Goal: Task Accomplishment & Management: Manage account settings

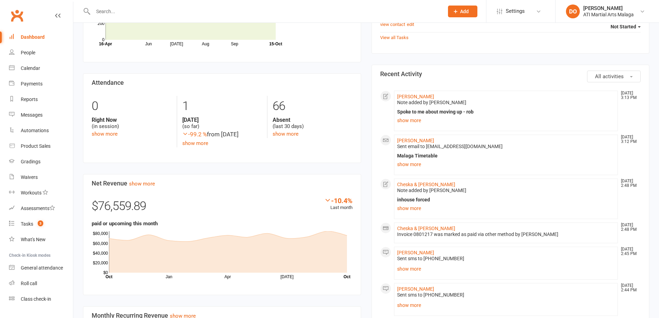
scroll to position [277, 0]
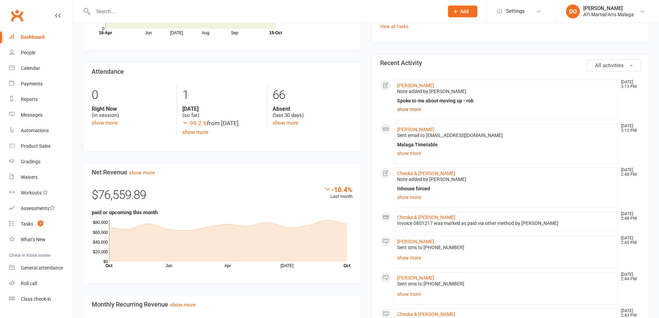
click at [404, 108] on link "show more" at bounding box center [506, 110] width 218 height 10
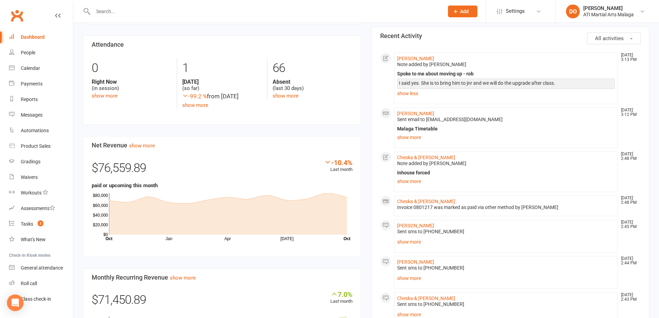
scroll to position [346, 0]
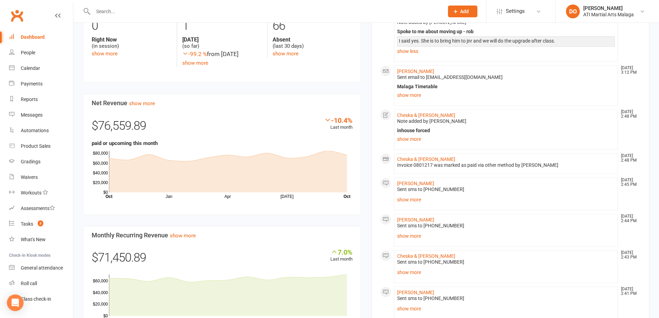
click at [407, 135] on div "inhouse forced 15.10.25 PAID show more" at bounding box center [506, 136] width 218 height 16
click at [407, 141] on link "show more" at bounding box center [506, 139] width 218 height 10
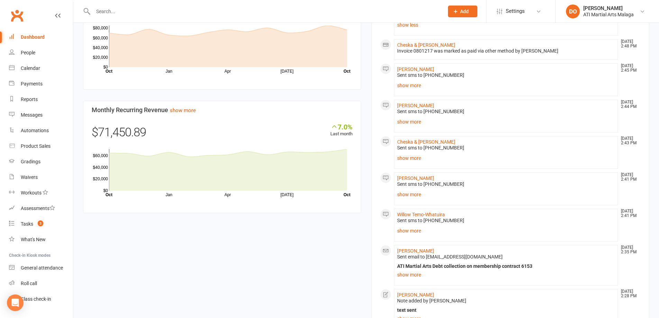
scroll to position [485, 0]
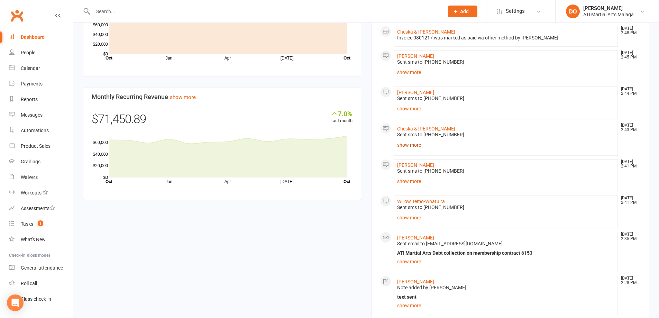
click at [414, 151] on li "Cheska & Kleo Kumar Oct 15, 2:43 PM Sent sms to 0400 482 847 Hi Nicollette, you…" at bounding box center [506, 139] width 224 height 33
click at [407, 105] on link "show more" at bounding box center [506, 109] width 218 height 10
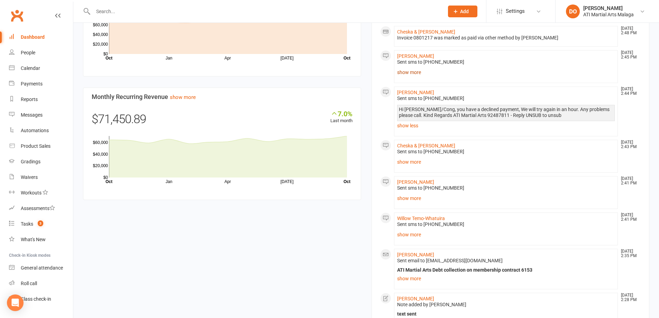
click at [418, 72] on link "show more" at bounding box center [506, 73] width 218 height 10
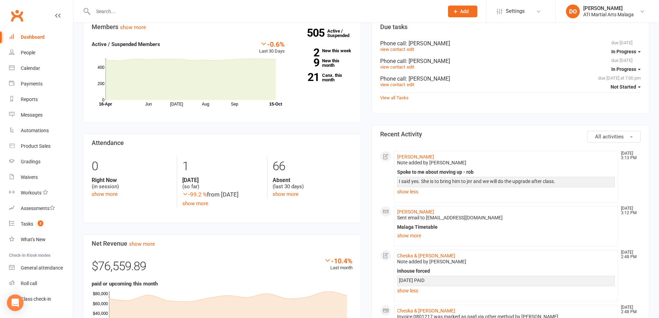
scroll to position [0, 0]
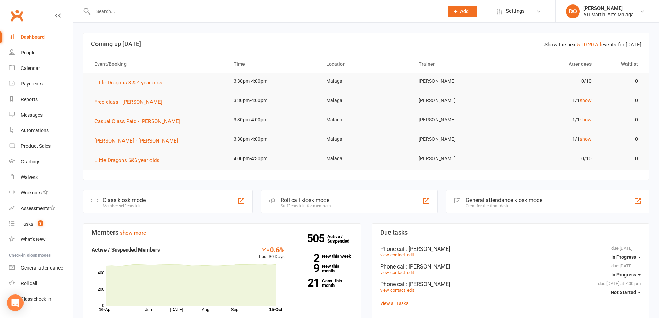
click at [117, 16] on input "text" at bounding box center [265, 12] width 348 height 10
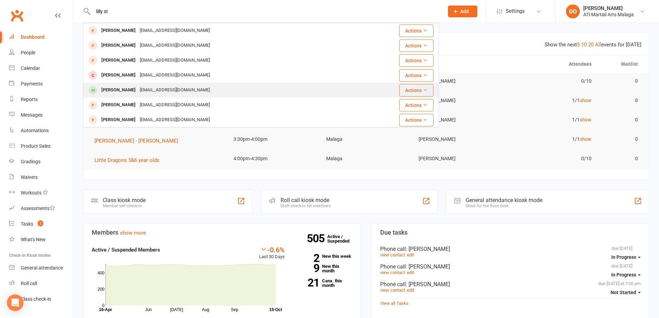
type input "lilly st"
click at [138, 90] on div "[EMAIL_ADDRESS][DOMAIN_NAME]" at bounding box center [175, 90] width 74 height 10
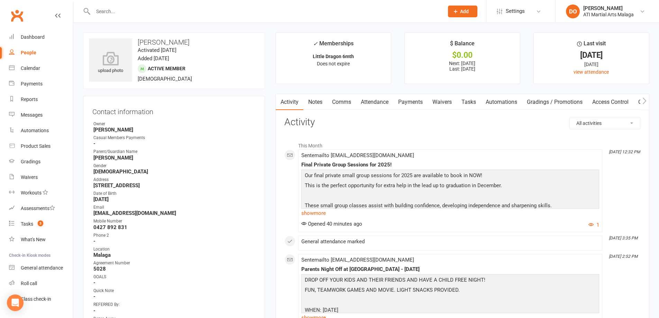
click at [413, 106] on link "Payments" at bounding box center [411, 102] width 34 height 16
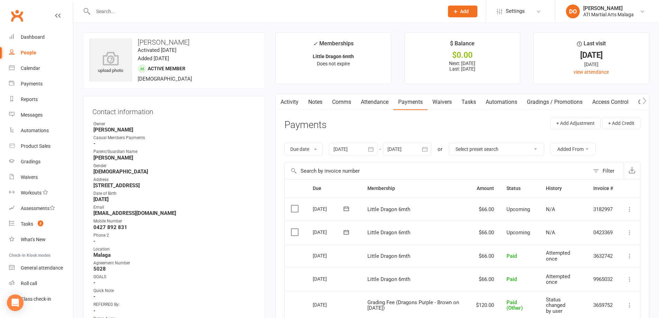
click at [104, 10] on input "text" at bounding box center [265, 12] width 348 height 10
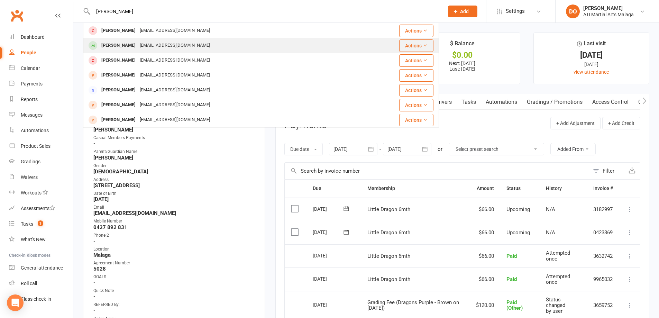
type input "theodore"
click at [156, 43] on div "chokizangmo.new12@gmail.com" at bounding box center [175, 46] width 74 height 10
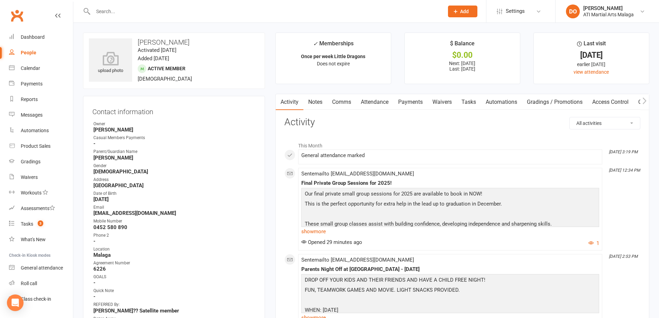
click at [322, 108] on link "Notes" at bounding box center [316, 102] width 24 height 16
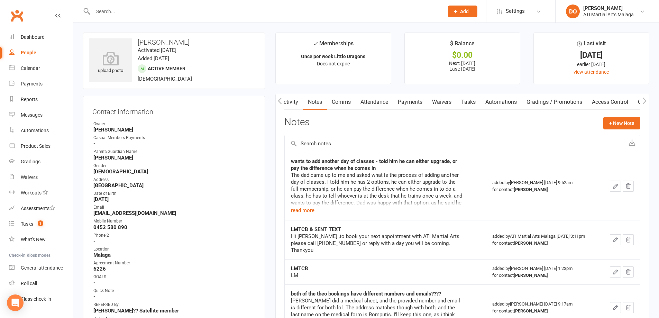
click at [304, 216] on td "wants to add another day of classes - told him he can either upgrade, or pay th…" at bounding box center [386, 186] width 202 height 68
click at [302, 212] on button "read more" at bounding box center [303, 210] width 24 height 8
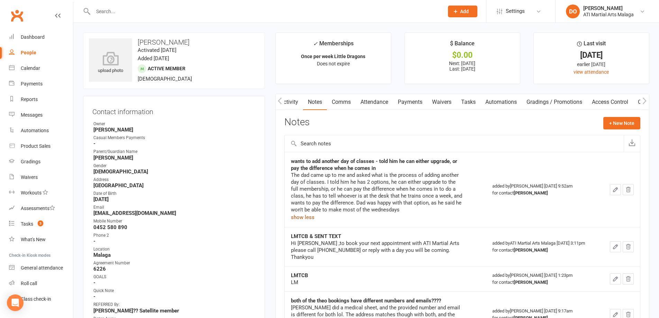
click at [410, 105] on link "Payments" at bounding box center [410, 102] width 34 height 16
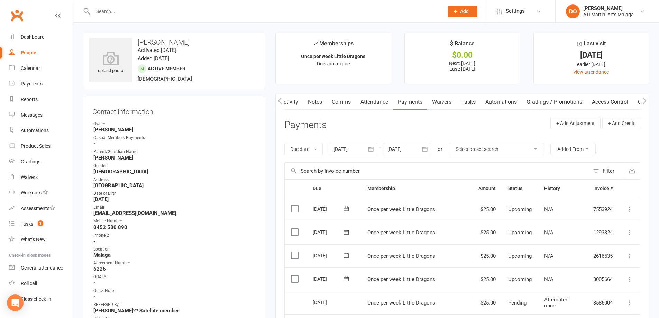
click at [315, 104] on link "Notes" at bounding box center [315, 102] width 24 height 16
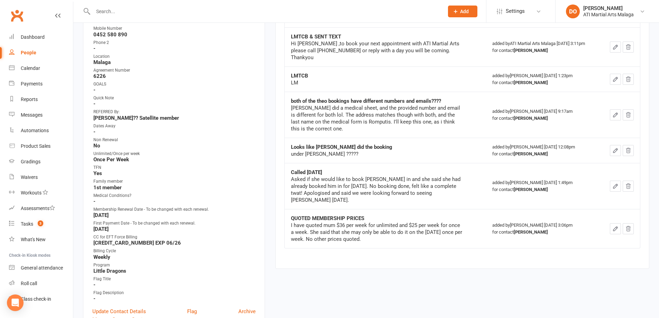
scroll to position [277, 0]
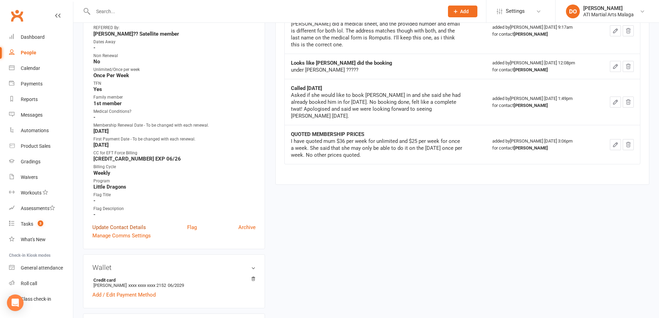
click at [114, 227] on link "Update Contact Details" at bounding box center [119, 227] width 54 height 8
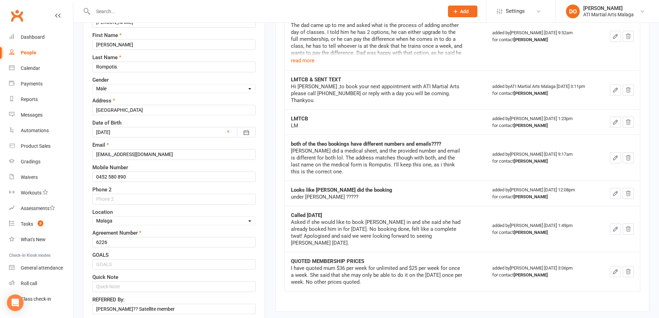
scroll to position [171, 0]
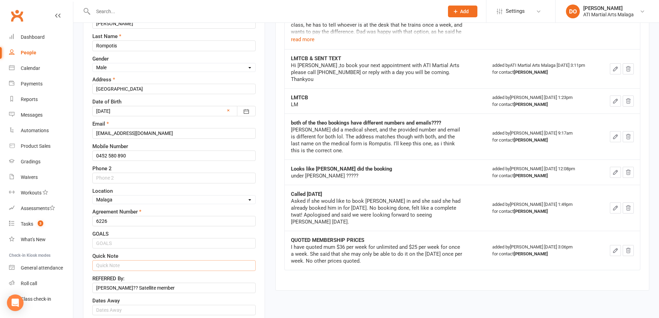
click at [113, 264] on input "text" at bounding box center [173, 265] width 163 height 10
click at [188, 267] on input "If come a second day, charge $12" at bounding box center [173, 265] width 163 height 10
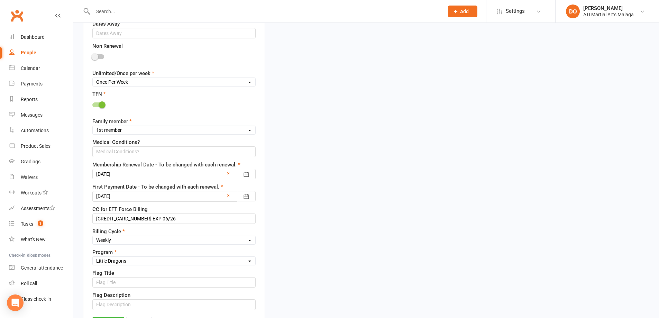
scroll to position [621, 0]
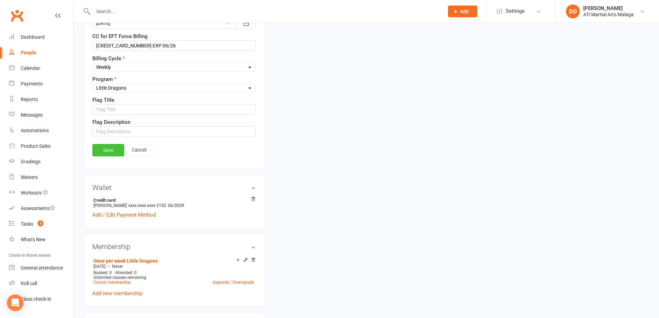
type input "If come a second day, charge $12"
click at [109, 154] on link "Save" at bounding box center [108, 150] width 32 height 12
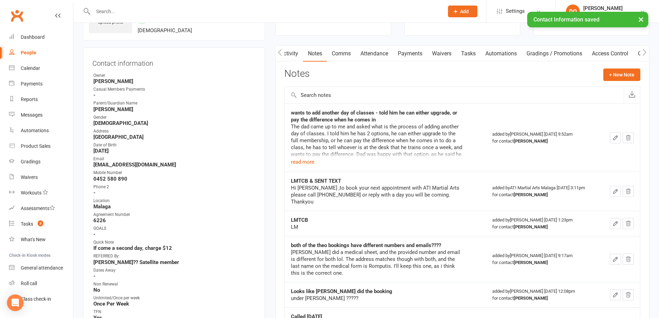
scroll to position [0, 0]
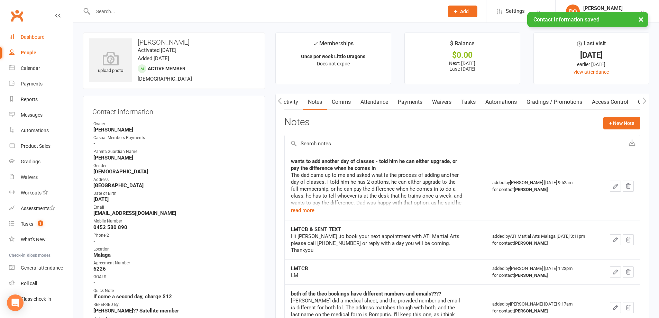
click at [28, 37] on div "Dashboard" at bounding box center [33, 37] width 24 height 6
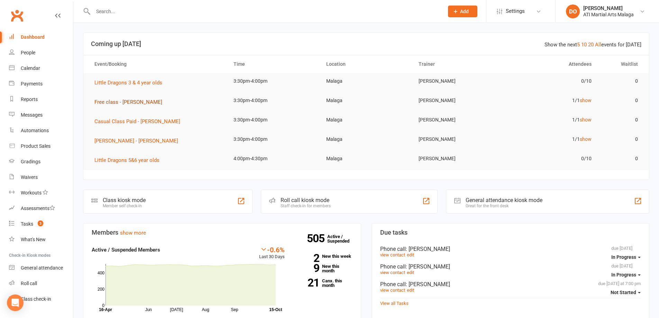
click at [140, 104] on span "Free class - [PERSON_NAME]" at bounding box center [129, 102] width 68 height 6
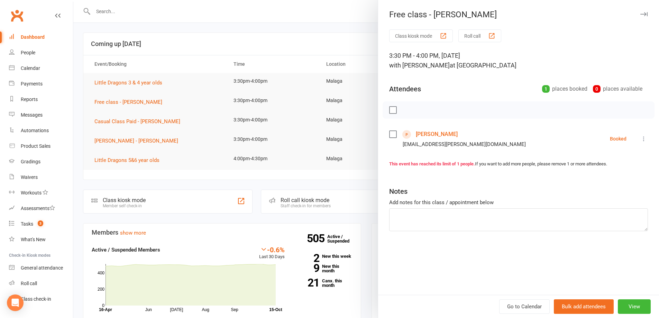
click at [426, 135] on link "[PERSON_NAME]" at bounding box center [437, 134] width 42 height 11
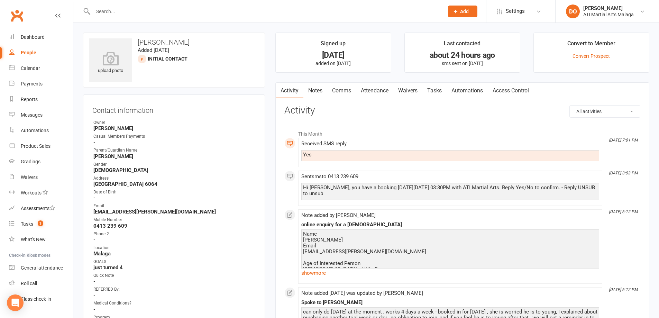
click at [318, 89] on link "Notes" at bounding box center [316, 91] width 24 height 16
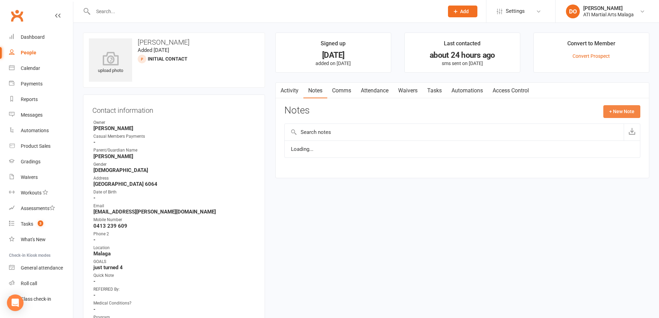
click at [621, 114] on button "+ New Note" at bounding box center [622, 111] width 37 height 12
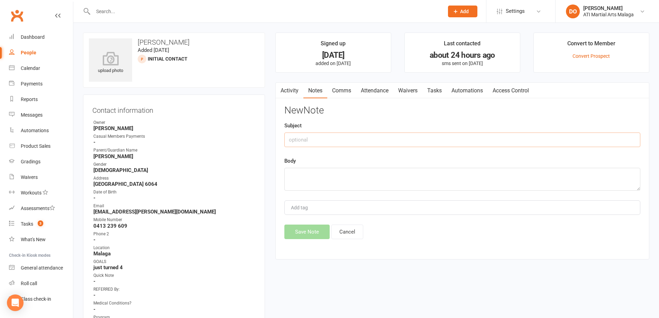
click at [511, 134] on input "text" at bounding box center [463, 140] width 356 height 15
click at [293, 142] on input "cired non stop before he got in" at bounding box center [463, 140] width 356 height 15
type input "cried non stop before he got in"
click at [356, 180] on textarea at bounding box center [463, 179] width 356 height 23
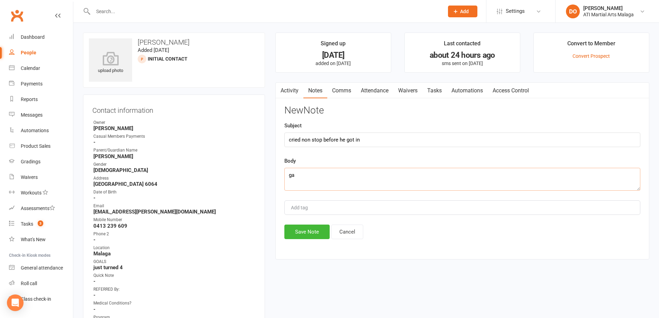
type textarea "g"
click at [529, 180] on textarea "Jen has talked to the mother" at bounding box center [463, 179] width 356 height 23
type textarea "[PERSON_NAME] has talked to the mother, and it looks like he will be watching t…"
click at [307, 230] on button "Save Note" at bounding box center [307, 232] width 45 height 15
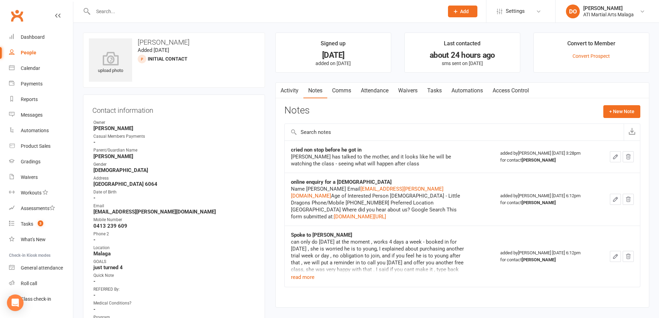
click at [298, 277] on td "Spoke to Jasmin can only do wednesday at the moment , works 4 days a week - boo…" at bounding box center [390, 256] width 210 height 61
click at [300, 273] on button "read more" at bounding box center [303, 277] width 24 height 8
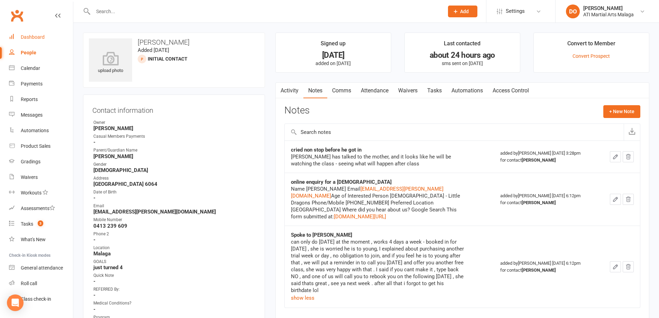
click at [18, 37] on link "Dashboard" at bounding box center [41, 37] width 64 height 16
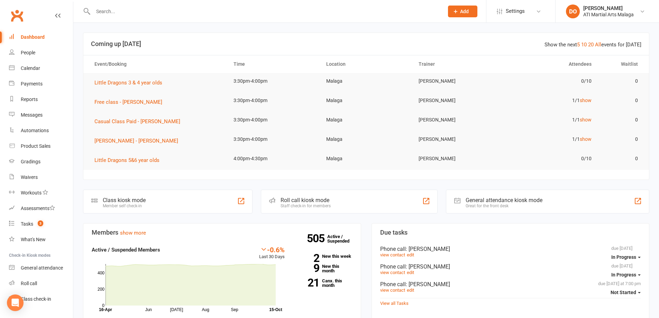
click at [102, 12] on input "text" at bounding box center [265, 12] width 348 height 10
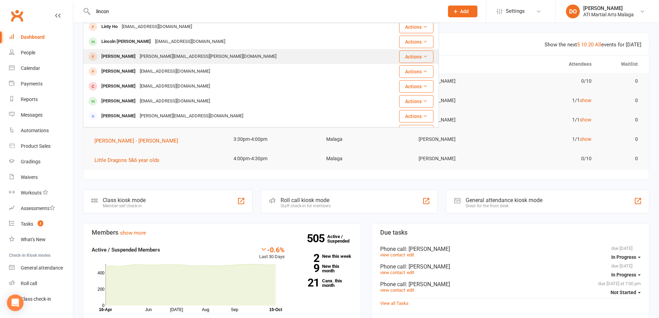
scroll to position [138, 0]
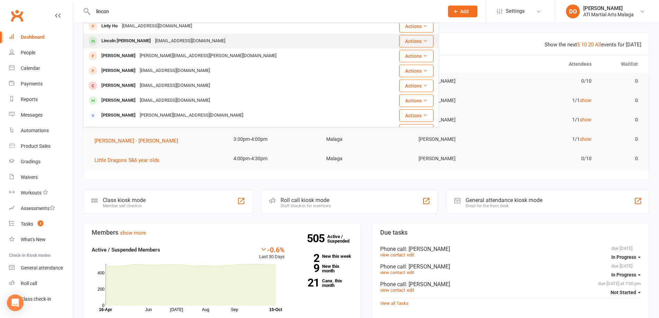
type input "lincon"
click at [154, 46] on div "sarahcarne95@gmail.com" at bounding box center [190, 41] width 74 height 10
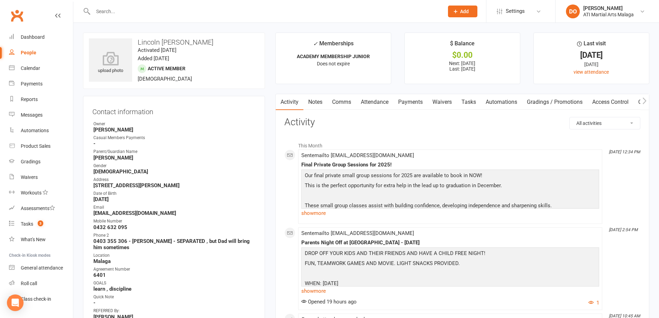
click at [149, 7] on input "text" at bounding box center [265, 12] width 348 height 10
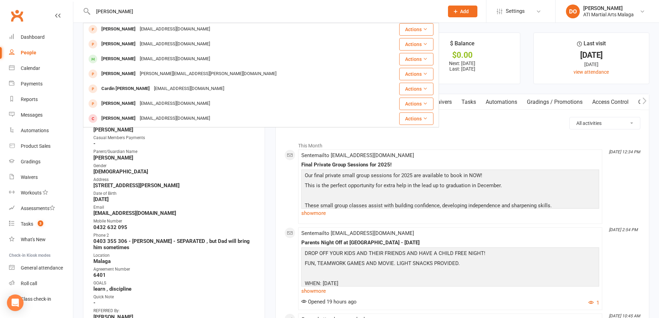
scroll to position [194, 0]
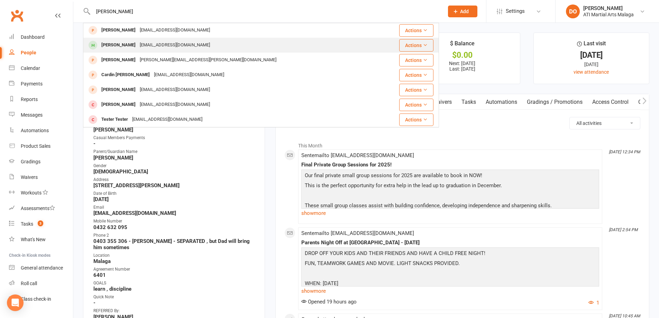
type input "foster"
click at [153, 44] on div "hilarysouthall07@gmail.com" at bounding box center [175, 45] width 74 height 10
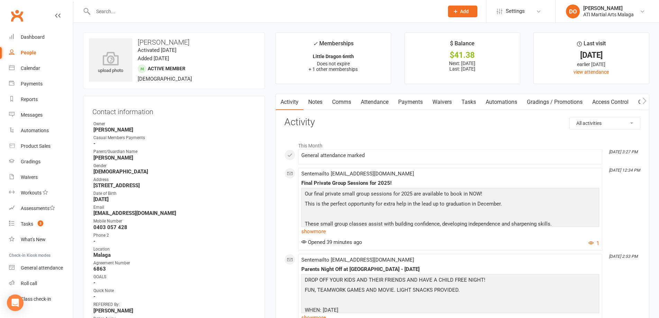
click at [406, 105] on link "Payments" at bounding box center [411, 102] width 34 height 16
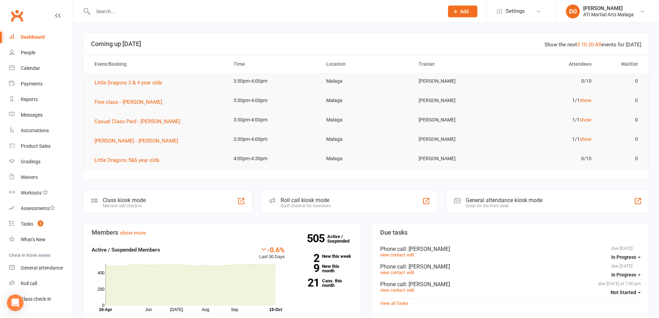
click at [211, 10] on input "text" at bounding box center [265, 12] width 348 height 10
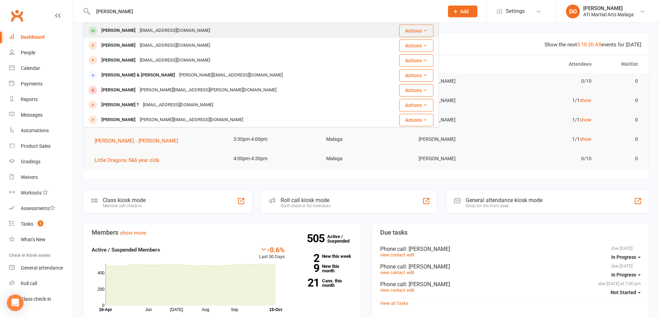
type input "[PERSON_NAME]"
click at [164, 29] on div "[EMAIL_ADDRESS][DOMAIN_NAME]" at bounding box center [175, 31] width 74 height 10
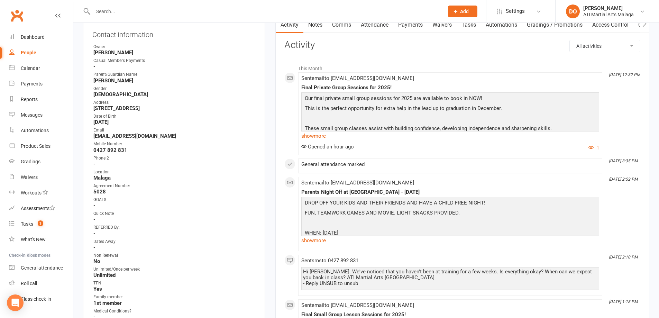
scroll to position [69, 0]
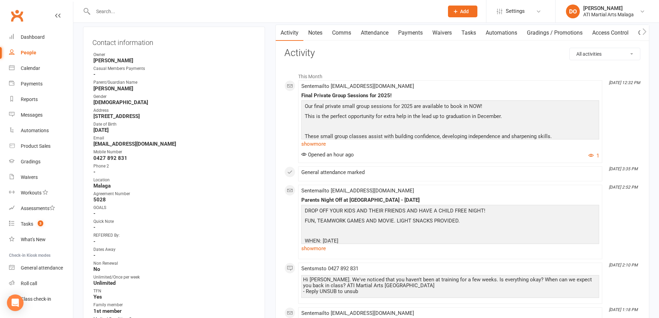
click at [413, 30] on link "Payments" at bounding box center [411, 33] width 34 height 16
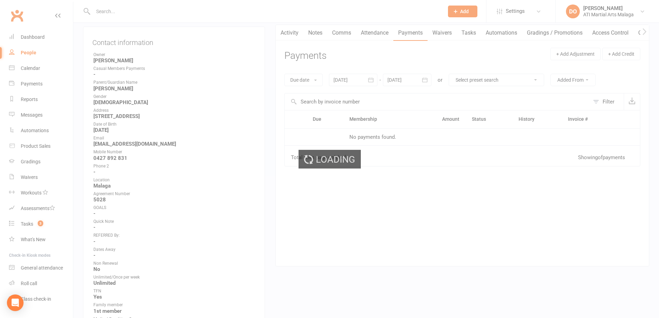
click at [418, 32] on div "Loading" at bounding box center [329, 159] width 659 height 318
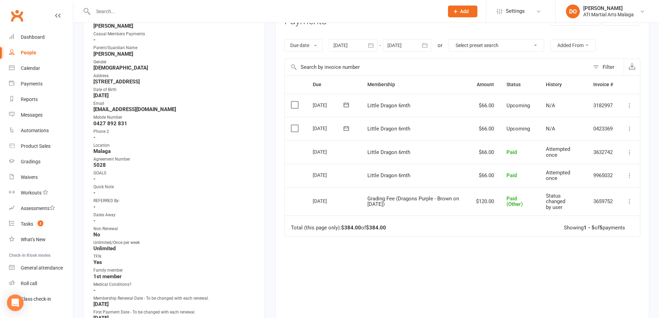
scroll to position [69, 0]
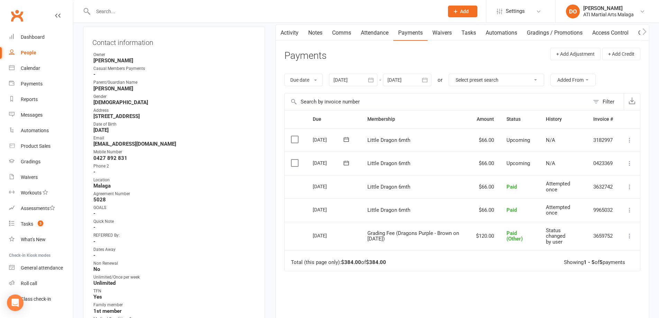
click at [427, 80] on icon "button" at bounding box center [425, 80] width 7 height 7
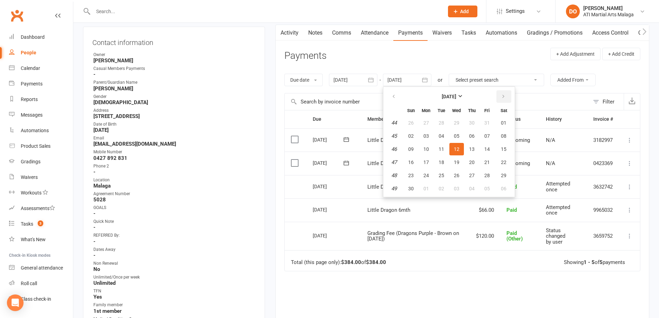
click at [508, 93] on button "button" at bounding box center [504, 96] width 15 height 12
drag, startPoint x: 468, startPoint y: 147, endPoint x: 471, endPoint y: 142, distance: 5.3
click at [469, 143] on button "19" at bounding box center [472, 149] width 15 height 12
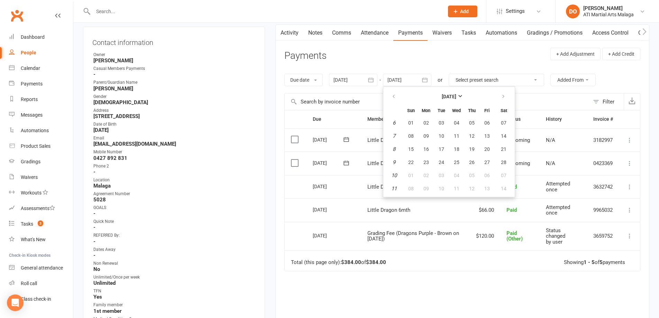
type input "[DATE]"
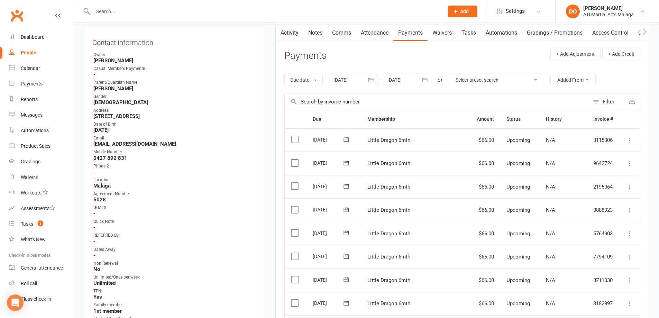
click at [430, 9] on input "text" at bounding box center [265, 12] width 348 height 10
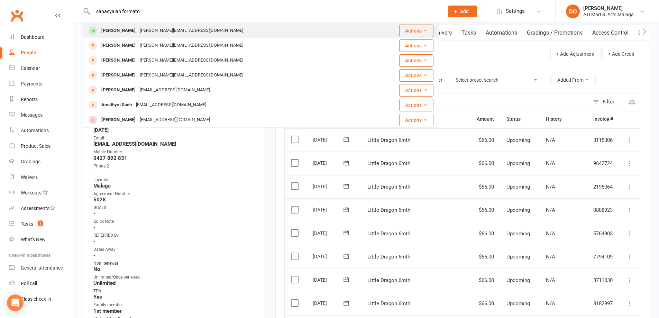
type input "sabasyaian formato"
click at [196, 33] on div "[PERSON_NAME][EMAIL_ADDRESS][DOMAIN_NAME]" at bounding box center [192, 31] width 108 height 10
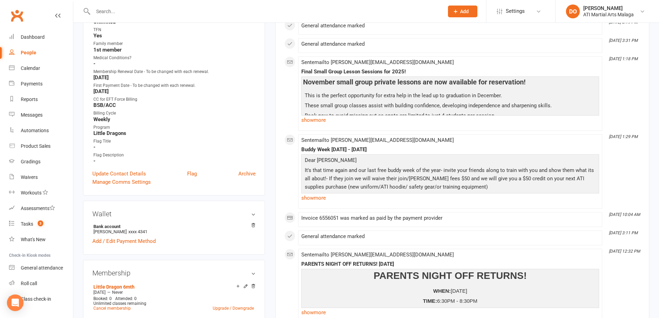
scroll to position [381, 0]
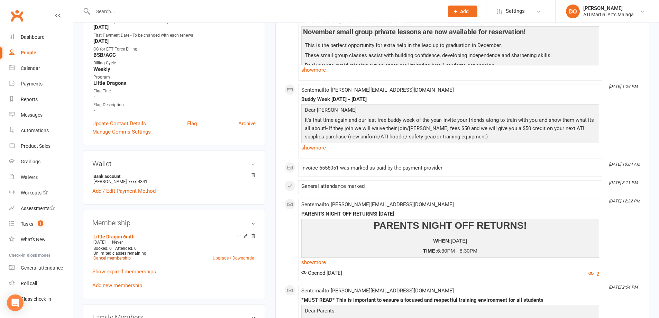
click at [125, 257] on link "Cancel membership" at bounding box center [111, 258] width 37 height 5
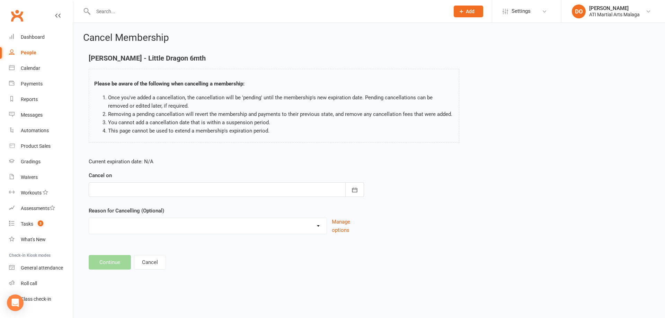
click at [210, 190] on div at bounding box center [226, 189] width 275 height 15
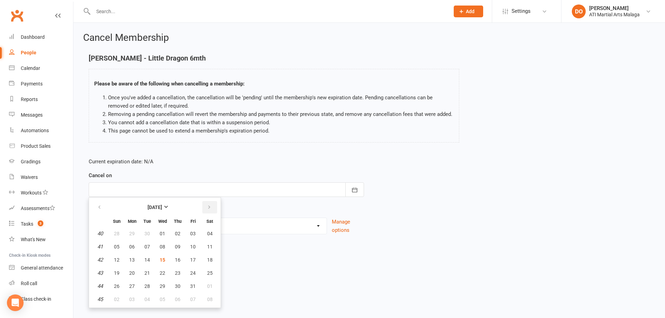
click at [207, 208] on icon "button" at bounding box center [209, 208] width 5 height 6
click at [208, 207] on icon "button" at bounding box center [209, 208] width 5 height 6
click at [209, 206] on icon "button" at bounding box center [209, 208] width 5 height 6
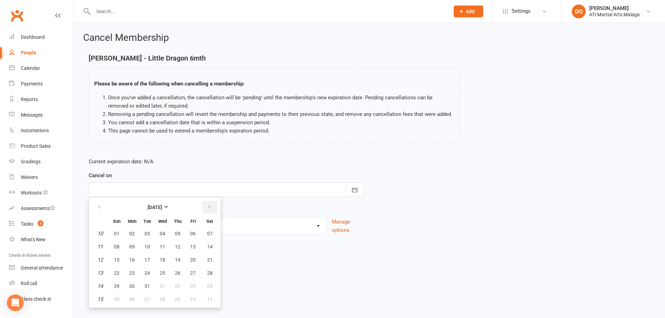
click at [209, 206] on icon "button" at bounding box center [209, 208] width 5 height 6
click at [210, 205] on icon "button" at bounding box center [209, 208] width 5 height 6
click at [119, 271] on span "17" at bounding box center [117, 273] width 6 height 6
type input "[DATE]"
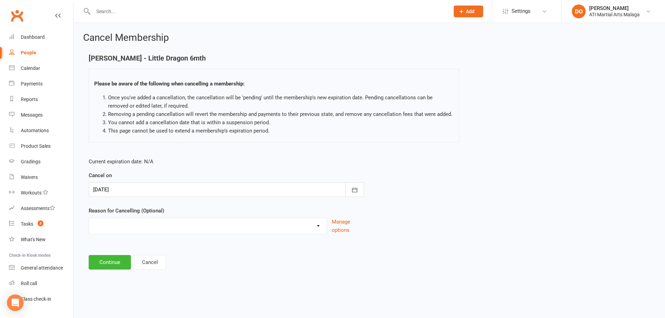
click at [175, 223] on select "Cancellation NOT APPROVED Holiday Injury Lost interest Renewing to new price Up…" at bounding box center [207, 225] width 237 height 14
select select "6"
click at [89, 226] on select "Cancellation NOT APPROVED Holiday Injury Lost interest Renewing to new price Up…" at bounding box center [207, 225] width 237 height 14
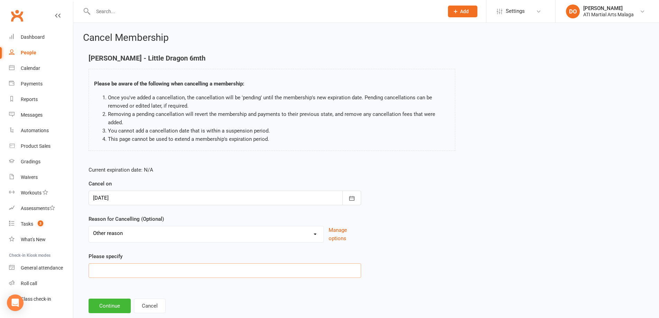
click at [126, 274] on input at bounding box center [225, 270] width 273 height 15
type input "lost interest - wants to try another sport"
click at [119, 308] on button "Continue" at bounding box center [110, 306] width 42 height 15
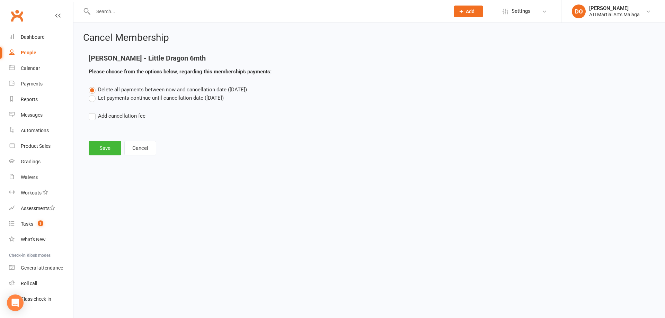
click at [94, 101] on label "Let payments continue until cancellation date ([DATE])" at bounding box center [156, 98] width 135 height 8
click at [93, 94] on input "Let payments continue until cancellation date ([DATE])" at bounding box center [91, 94] width 5 height 0
click at [112, 152] on button "Save" at bounding box center [105, 148] width 33 height 15
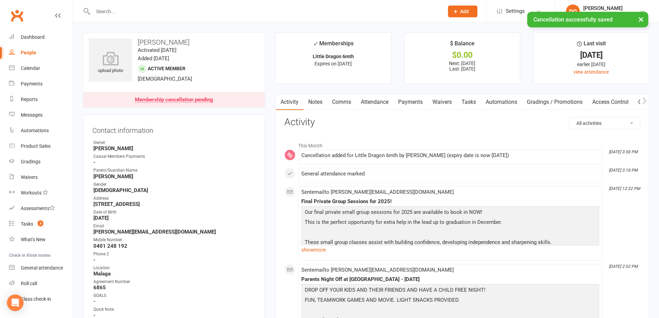
drag, startPoint x: 415, startPoint y: 104, endPoint x: 425, endPoint y: 109, distance: 11.6
click at [416, 104] on link "Payments" at bounding box center [411, 102] width 34 height 16
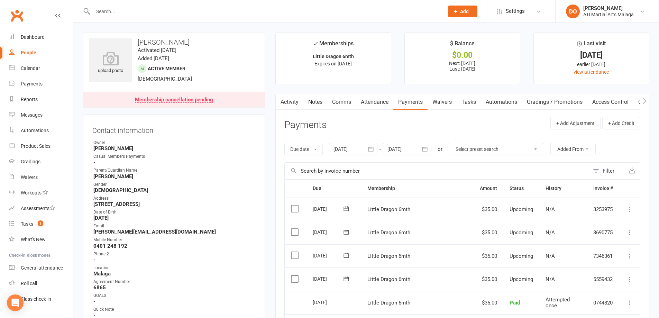
click at [429, 149] on icon "button" at bounding box center [425, 149] width 7 height 7
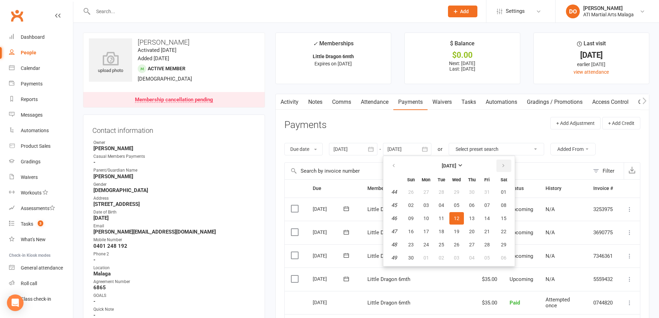
click at [503, 168] on icon "button" at bounding box center [503, 166] width 5 height 6
click at [504, 167] on icon "button" at bounding box center [503, 166] width 5 height 6
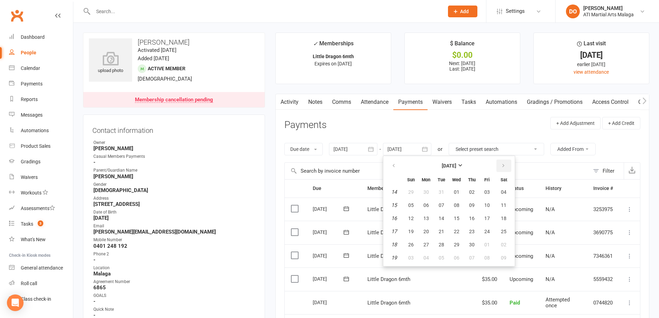
click at [504, 167] on icon "button" at bounding box center [503, 166] width 5 height 6
click at [481, 214] on button "19" at bounding box center [487, 218] width 15 height 12
type input "[DATE]"
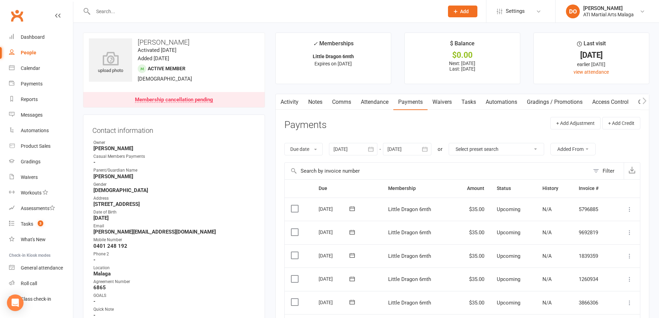
click at [473, 106] on link "Tasks" at bounding box center [469, 102] width 24 height 16
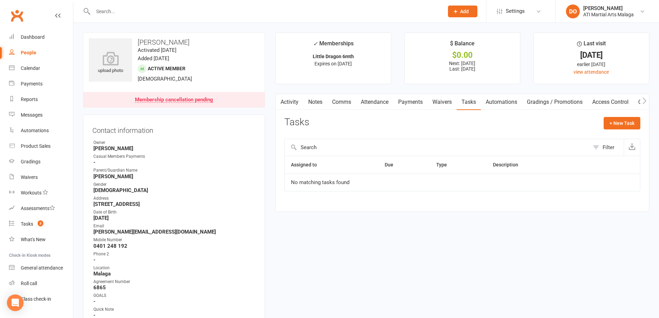
click at [620, 130] on div "+ New Task" at bounding box center [622, 125] width 37 height 16
click at [622, 123] on button "+ New Task" at bounding box center [622, 123] width 37 height 12
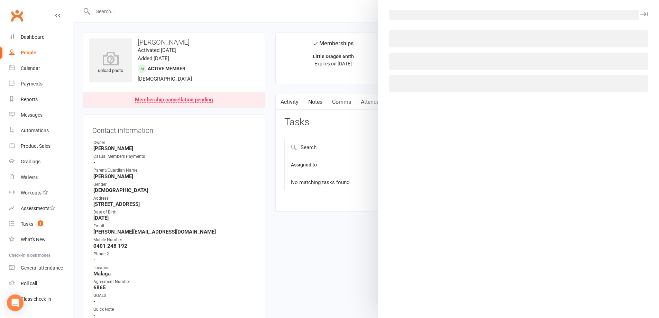
select select "12099"
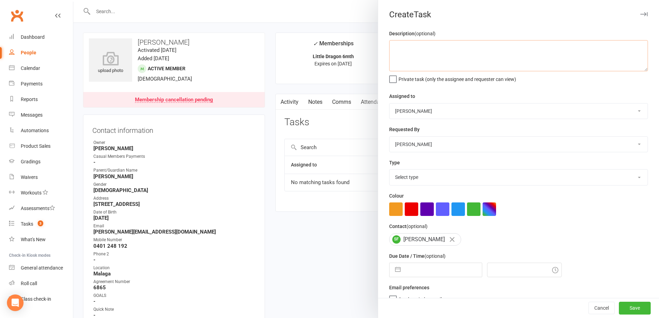
click at [464, 58] on textarea at bounding box center [518, 55] width 259 height 31
drag, startPoint x: 443, startPoint y: 45, endPoint x: 438, endPoint y: 50, distance: 6.4
click at [438, 50] on textarea "see if still wants to dd the NR" at bounding box center [518, 55] width 259 height 31
type textarea "see if still wants to do the NR"
click at [431, 108] on select "[PERSON_NAME] [PERSON_NAME] ATI Martial Arts Malaga [PERSON_NAME] [PERSON_NAME]…" at bounding box center [519, 111] width 258 height 15
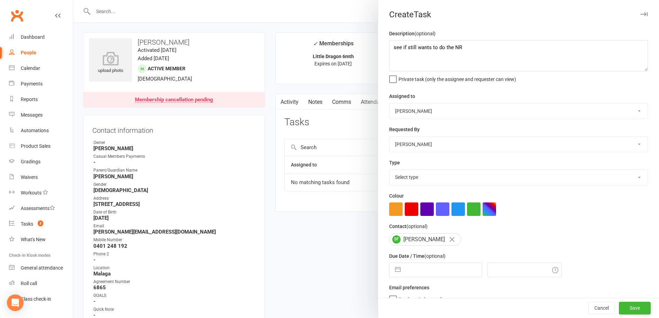
select select "12104"
click at [390, 104] on select "[PERSON_NAME] [PERSON_NAME] ATI Martial Arts Malaga [PERSON_NAME] [PERSON_NAME]…" at bounding box center [519, 111] width 258 height 15
click at [410, 177] on select "Select type Check for rejection of payment E-mail Leads sheet for attendance Lo…" at bounding box center [519, 177] width 258 height 15
select select "11076"
click at [390, 171] on select "Select type Check for rejection of payment E-mail Leads sheet for attendance Lo…" at bounding box center [519, 177] width 258 height 15
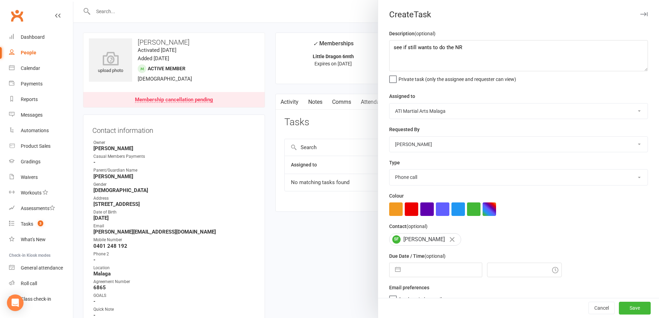
click at [394, 273] on button "button" at bounding box center [398, 270] width 12 height 14
select select "8"
select select "2025"
select select "9"
select select "2025"
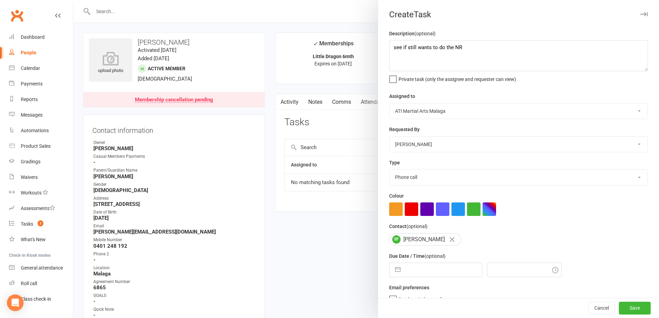
select select "10"
select select "2025"
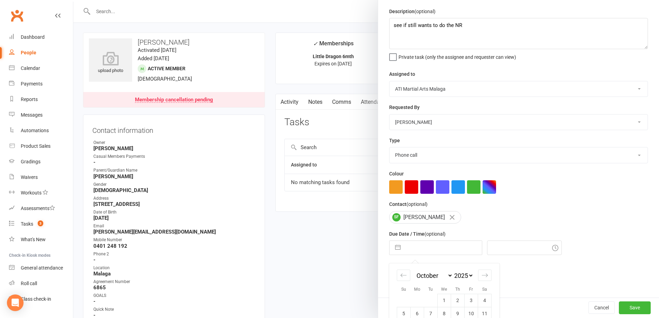
scroll to position [74, 0]
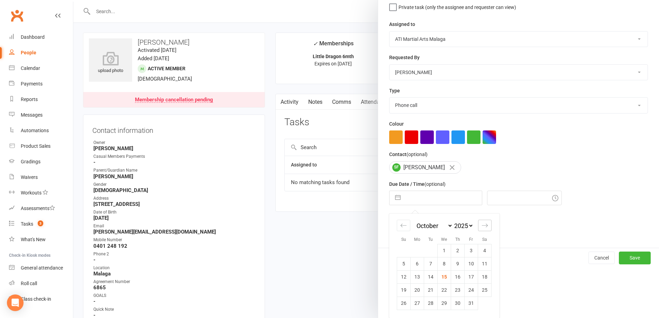
click at [482, 225] on icon "Move forward to switch to the next month." at bounding box center [485, 225] width 7 height 7
select select "11"
select select "2025"
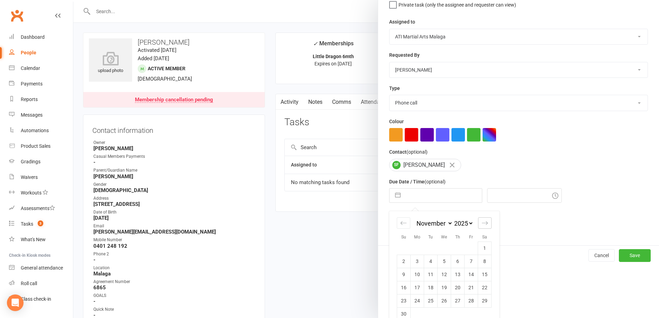
click at [482, 225] on icon "Move forward to switch to the next month." at bounding box center [485, 223] width 7 height 7
select select "2026"
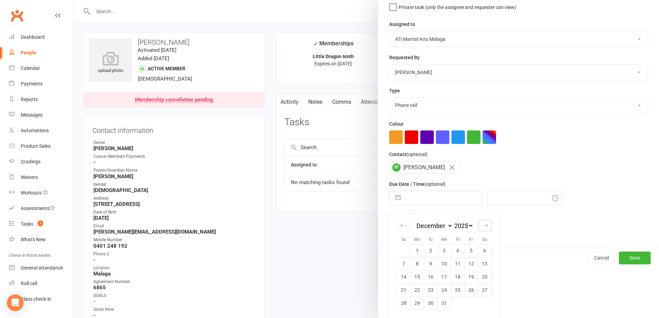
click at [482, 225] on icon "Move forward to switch to the next month." at bounding box center [485, 225] width 7 height 7
select select "1"
select select "2026"
click at [482, 225] on icon "Move forward to switch to the next month." at bounding box center [485, 225] width 7 height 7
select select "2"
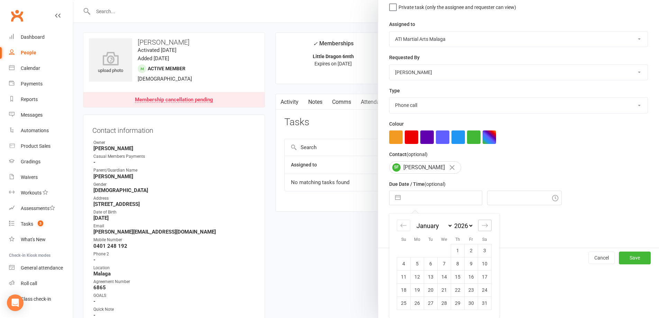
select select "2026"
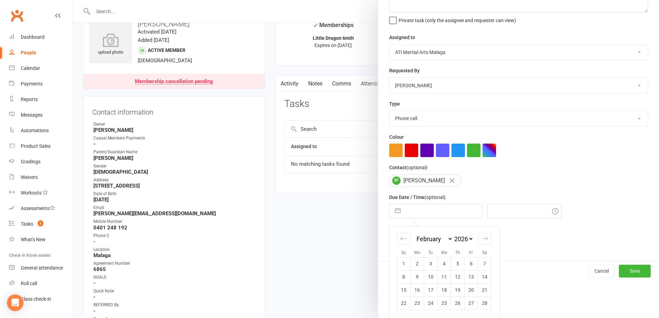
scroll to position [35, 0]
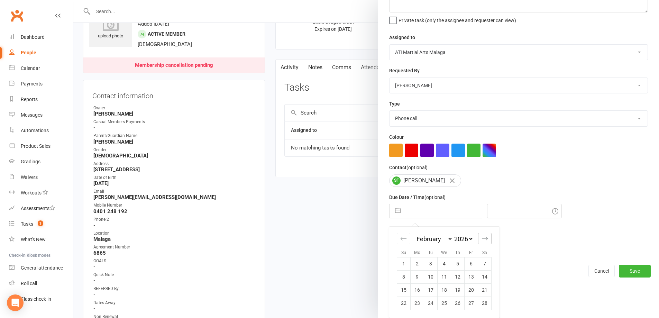
click at [479, 239] on div "Move forward to switch to the next month." at bounding box center [485, 238] width 14 height 11
select select "3"
select select "2026"
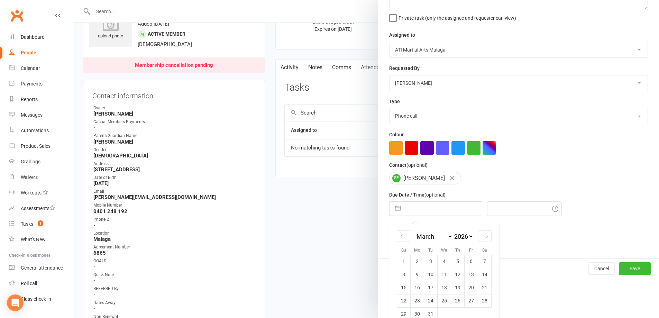
scroll to position [74, 0]
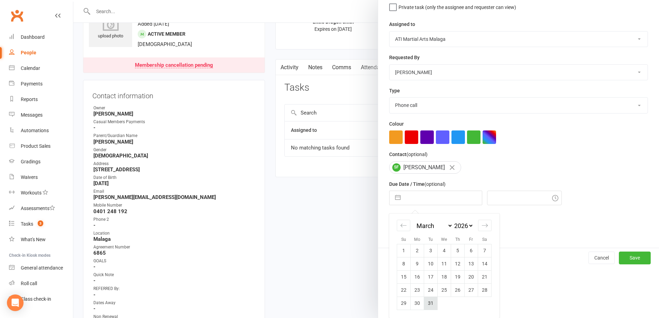
drag, startPoint x: 430, startPoint y: 302, endPoint x: 433, endPoint y: 299, distance: 3.7
click at [430, 301] on td "31" at bounding box center [431, 303] width 14 height 13
type input "[DATE]"
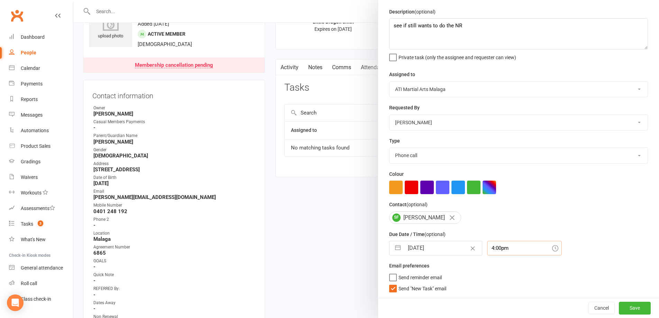
scroll to position [31, 0]
click at [515, 249] on div "4:00pm" at bounding box center [524, 248] width 75 height 15
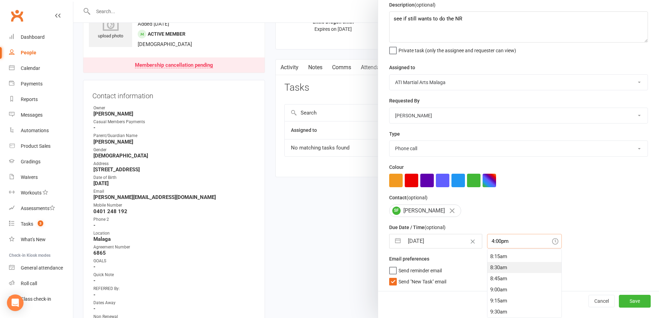
scroll to position [352, 0]
click at [510, 259] on div "8:00am" at bounding box center [525, 257] width 74 height 11
type input "8:00am"
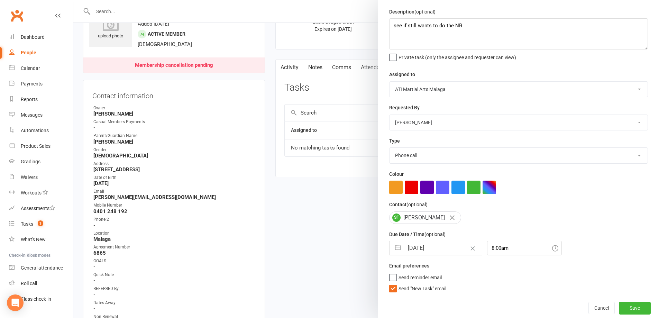
click at [389, 278] on label "Send reminder email" at bounding box center [415, 275] width 53 height 7
click at [389, 272] on input "Send reminder email" at bounding box center [415, 272] width 53 height 0
click at [395, 290] on label "Send "New Task" email" at bounding box center [417, 287] width 57 height 7
click at [395, 284] on input "Send "New Task" email" at bounding box center [417, 284] width 57 height 0
click at [625, 304] on button "Save" at bounding box center [635, 308] width 32 height 12
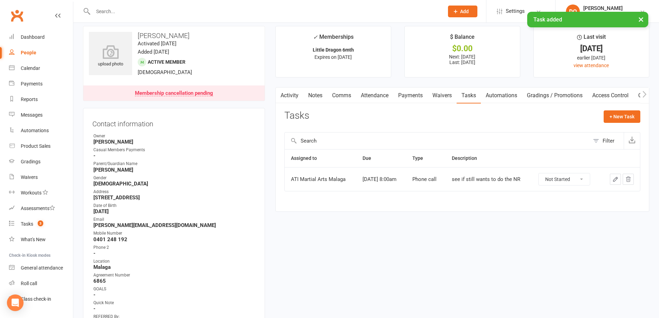
scroll to position [0, 0]
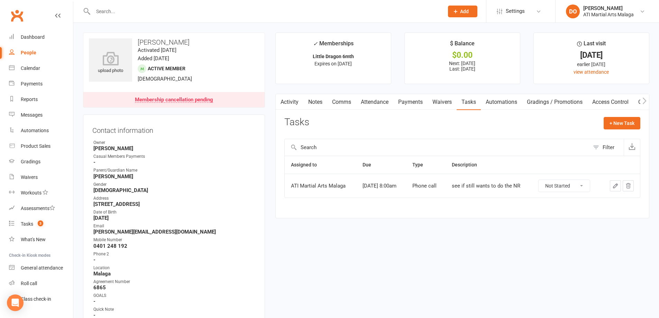
click at [382, 11] on input "text" at bounding box center [265, 12] width 348 height 10
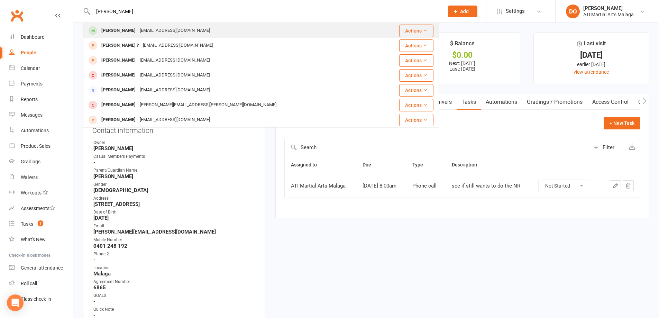
type input "[PERSON_NAME]"
click at [209, 31] on div "[PERSON_NAME] [EMAIL_ADDRESS][DOMAIN_NAME]" at bounding box center [231, 31] width 295 height 14
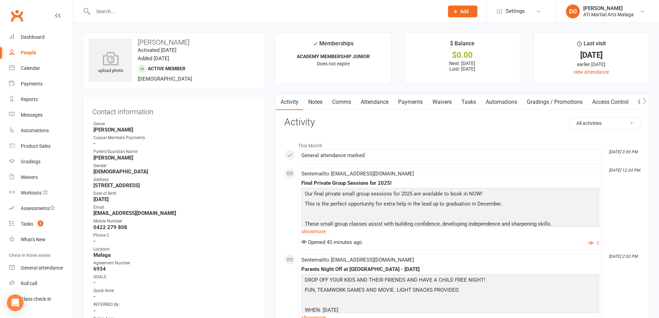
click at [414, 101] on link "Payments" at bounding box center [411, 102] width 34 height 16
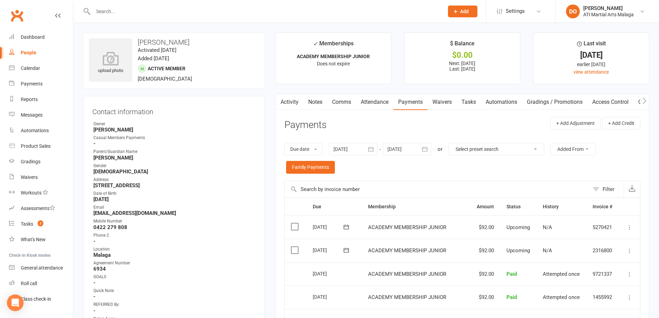
click at [425, 146] on icon "button" at bounding box center [425, 149] width 7 height 7
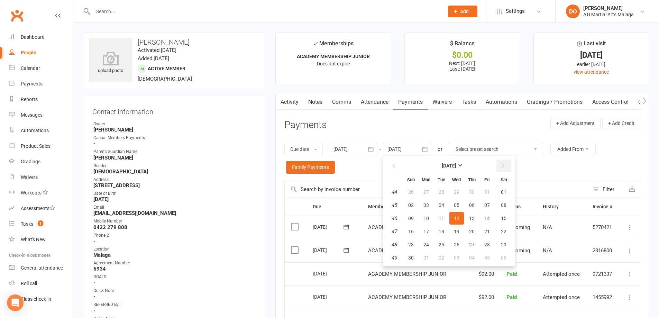
click at [506, 165] on icon "button" at bounding box center [503, 166] width 5 height 6
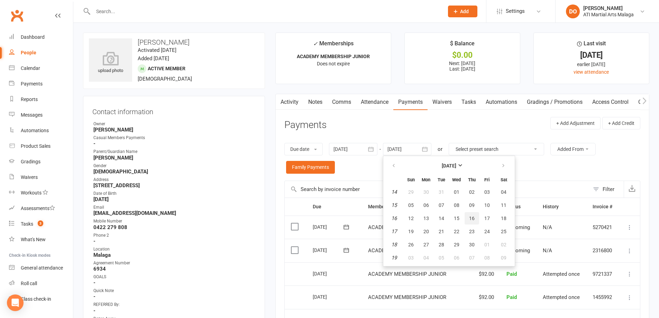
click at [466, 214] on button "16" at bounding box center [472, 218] width 15 height 12
type input "[DATE]"
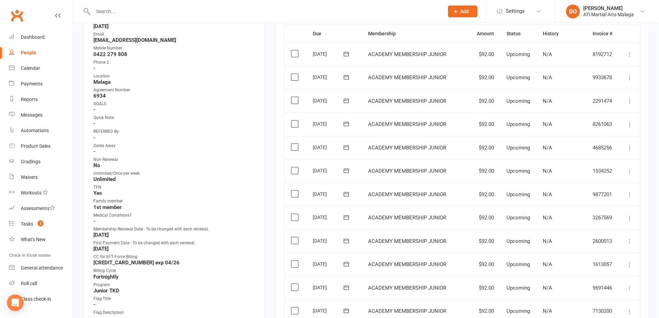
scroll to position [208, 0]
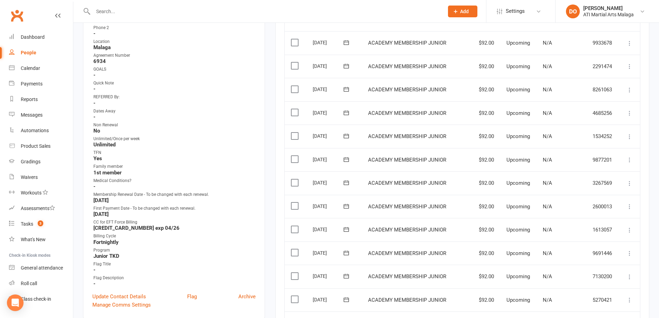
click at [443, 139] on span "ACADEMY MEMBERSHIP JUNIOR" at bounding box center [407, 136] width 78 height 6
click at [205, 14] on input "text" at bounding box center [265, 12] width 348 height 10
click at [94, 14] on input "urbrey" at bounding box center [265, 12] width 348 height 10
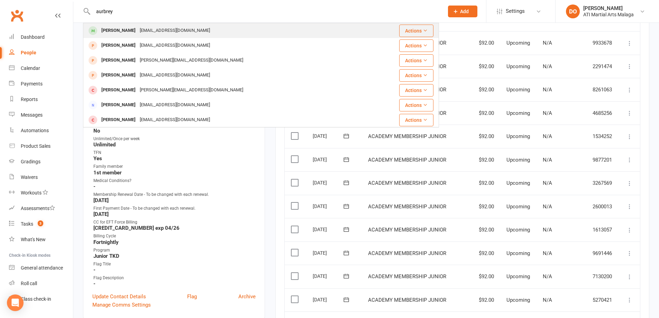
type input "aurbrey"
click at [136, 32] on div "[PERSON_NAME]" at bounding box center [118, 31] width 38 height 10
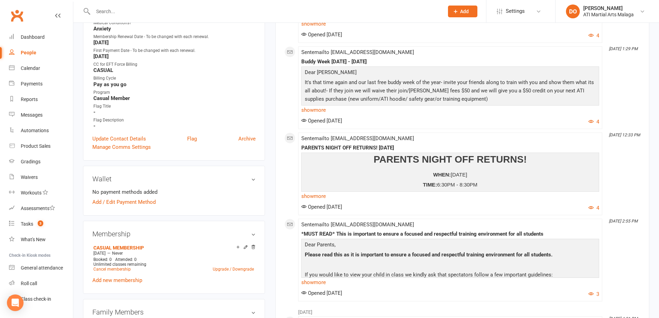
scroll to position [381, 0]
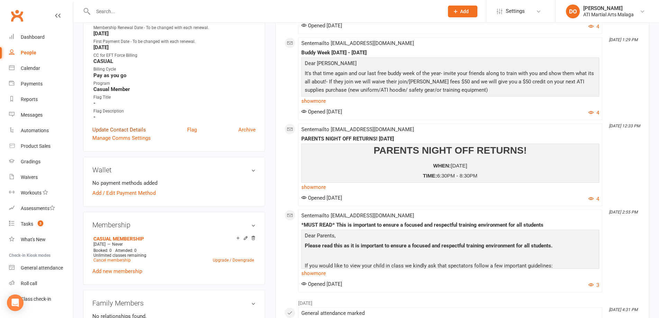
click at [138, 131] on link "Update Contact Details" at bounding box center [119, 130] width 54 height 8
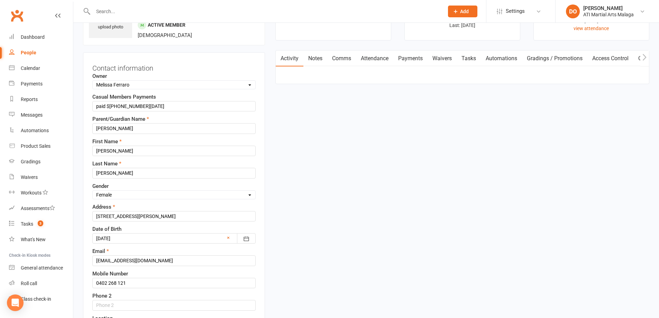
scroll to position [33, 0]
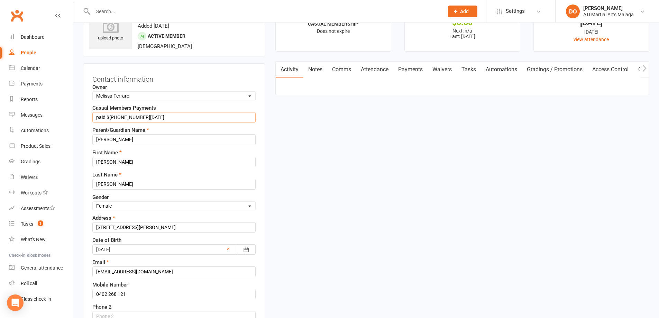
drag, startPoint x: 116, startPoint y: 119, endPoint x: 122, endPoint y: 126, distance: 9.6
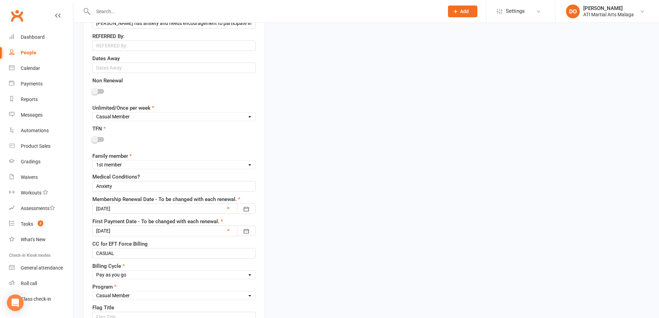
scroll to position [552, 0]
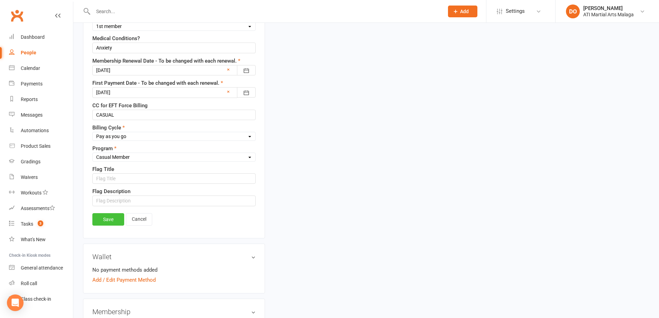
type input "paid $[PHONE_NUMBER][DATE]"
click at [102, 220] on link "Save" at bounding box center [108, 219] width 32 height 12
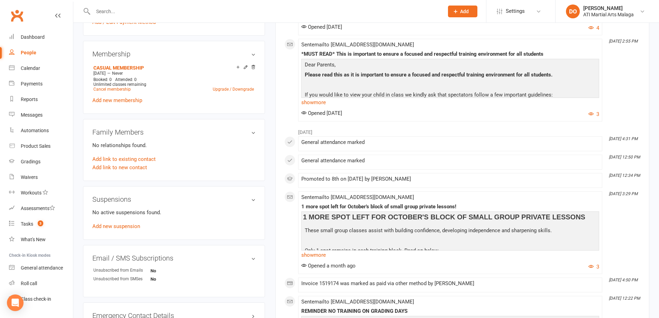
click at [124, 17] on div at bounding box center [261, 11] width 356 height 23
drag, startPoint x: 124, startPoint y: 17, endPoint x: 124, endPoint y: 7, distance: 9.7
click at [125, 12] on div at bounding box center [261, 11] width 356 height 23
click at [123, 5] on div at bounding box center [261, 11] width 356 height 23
click at [121, 14] on input "text" at bounding box center [265, 12] width 348 height 10
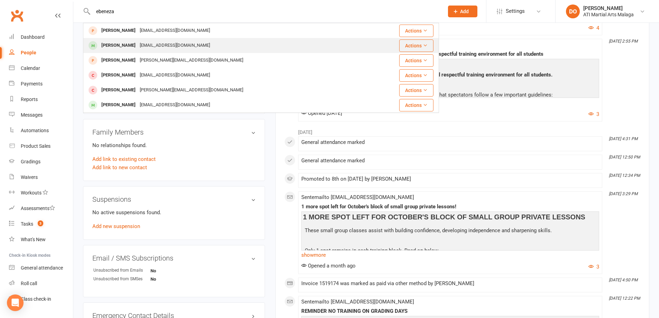
type input "ebeneza"
click at [141, 45] on div "[EMAIL_ADDRESS][DOMAIN_NAME]" at bounding box center [175, 46] width 74 height 10
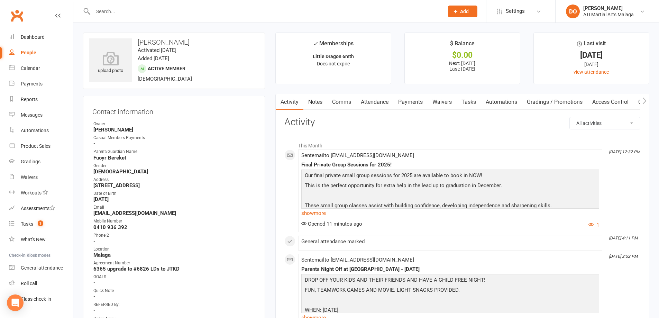
click at [409, 106] on link "Payments" at bounding box center [411, 102] width 34 height 16
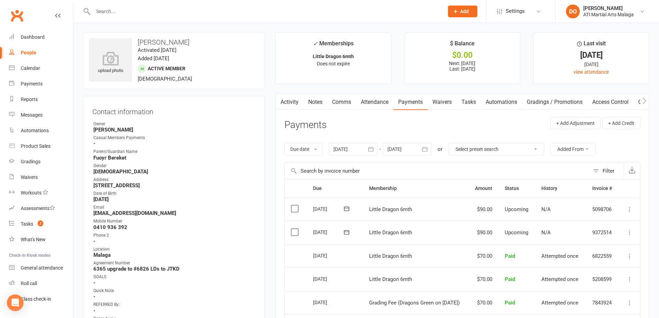
click at [252, 19] on div at bounding box center [261, 11] width 356 height 23
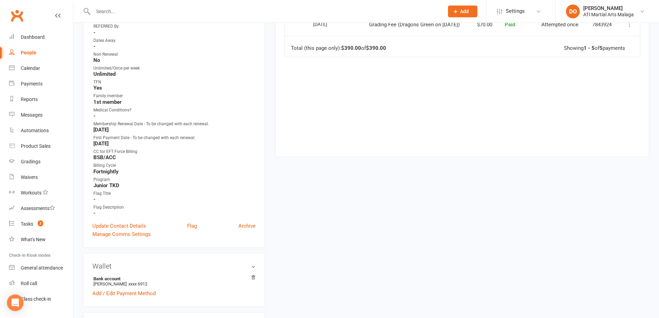
click at [262, 12] on input "text" at bounding box center [265, 12] width 348 height 10
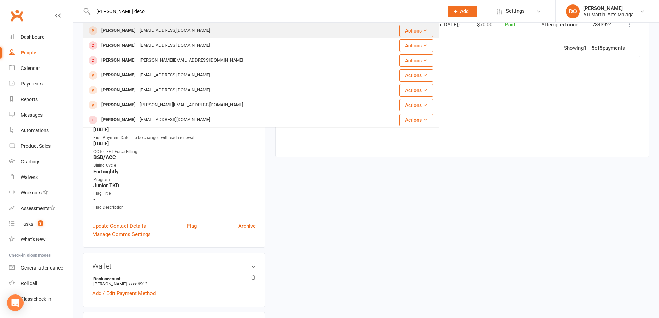
type input "[PERSON_NAME] deco"
click at [179, 26] on div "[EMAIL_ADDRESS][DOMAIN_NAME]" at bounding box center [175, 31] width 74 height 10
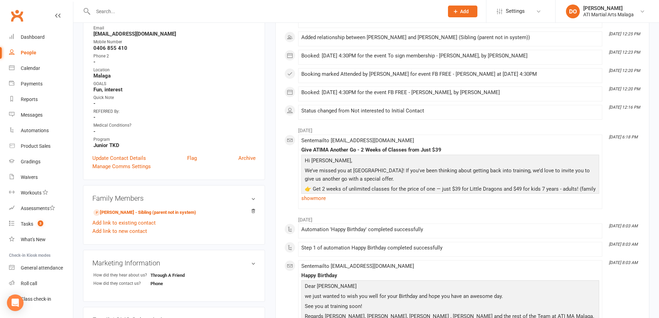
scroll to position [208, 0]
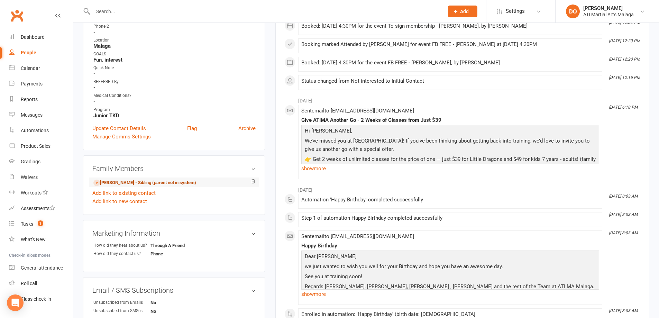
click at [150, 182] on link "[PERSON_NAME] - Sibling (parent not in system)" at bounding box center [144, 182] width 103 height 7
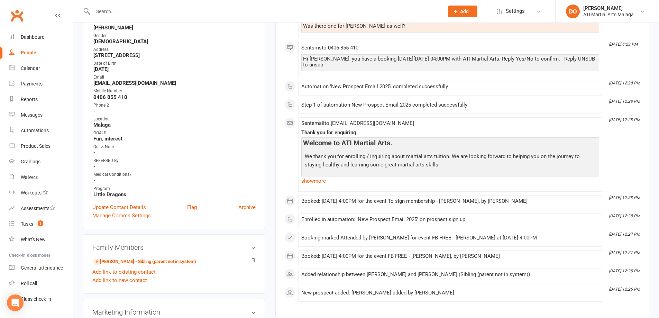
scroll to position [138, 0]
